Goal: Transaction & Acquisition: Purchase product/service

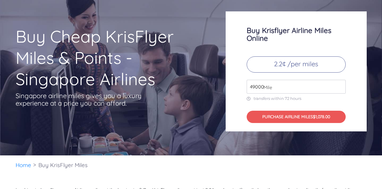
scroll to position [30, 0]
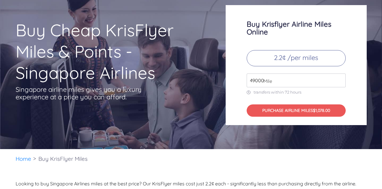
click at [277, 83] on input "49000" at bounding box center [296, 81] width 99 height 14
drag, startPoint x: 277, startPoint y: 83, endPoint x: 232, endPoint y: 78, distance: 45.6
click at [232, 82] on div "Buy Krisflyer Airline Miles Online 2.2¢ /per miles 49000 Mile transfers within …" at bounding box center [296, 65] width 141 height 120
click at [254, 86] on input "number" at bounding box center [296, 81] width 99 height 14
click at [257, 81] on input "212000" at bounding box center [296, 81] width 99 height 14
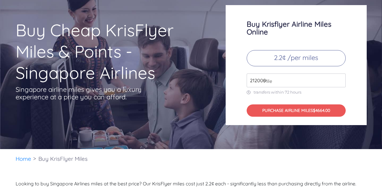
type input "212000"
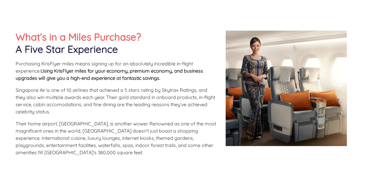
scroll to position [236, 0]
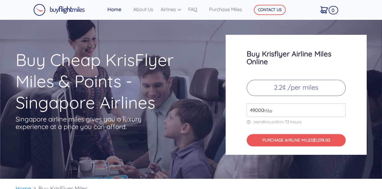
click at [282, 90] on p "2.2¢ /per miles" at bounding box center [296, 88] width 99 height 16
click at [277, 114] on input "49000" at bounding box center [296, 110] width 99 height 14
type input "4"
type input "212"
type input "212000"
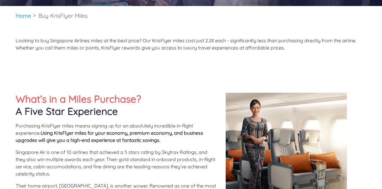
type input "212000"
click at [196, 102] on h2 "What’s in a Miles Purchase? A Five Star Experience" at bounding box center [116, 105] width 201 height 25
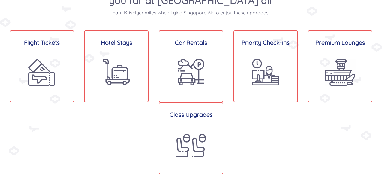
scroll to position [481, 0]
